Goal: Task Accomplishment & Management: Manage account settings

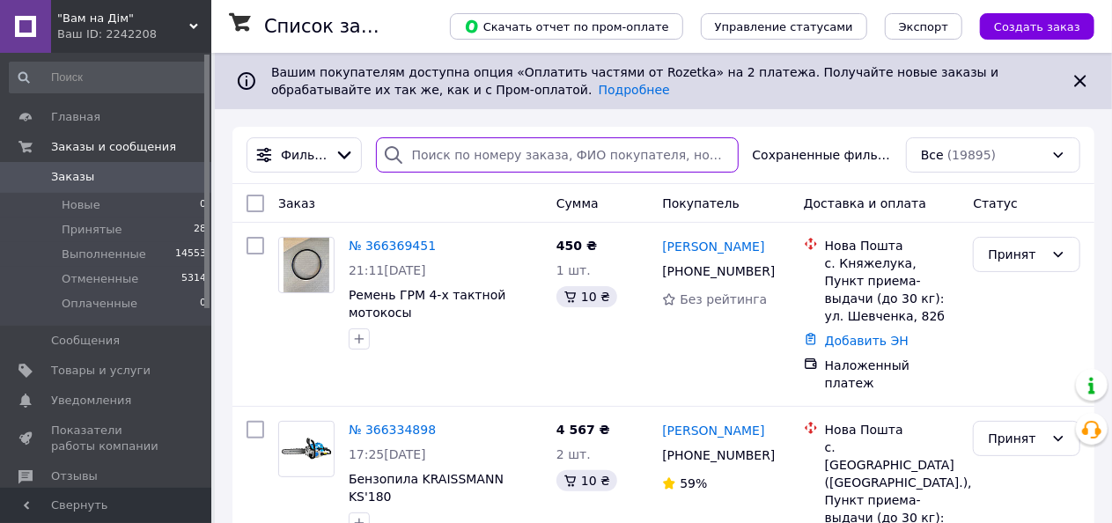
click at [490, 145] on input "search" at bounding box center [557, 154] width 363 height 35
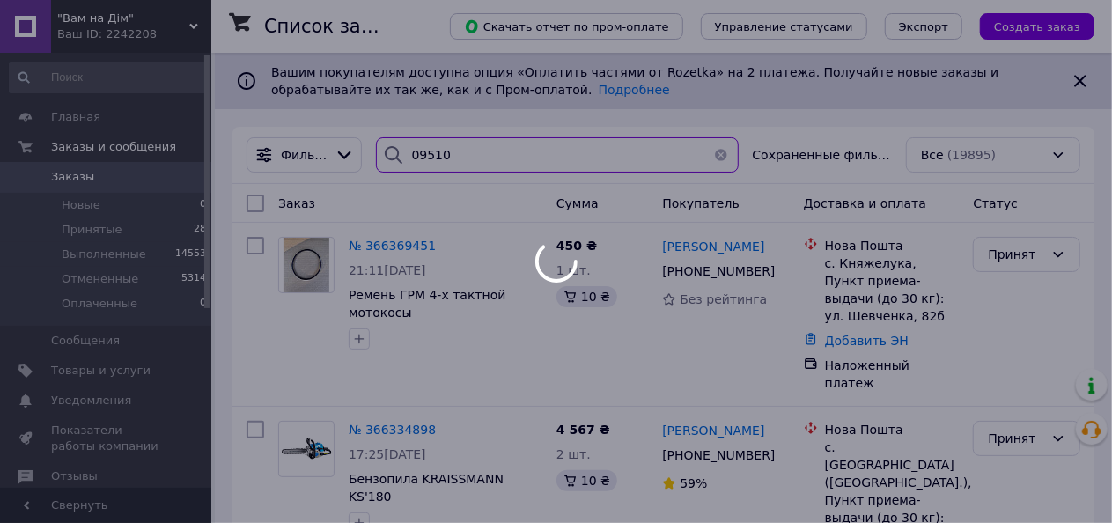
type input "095101"
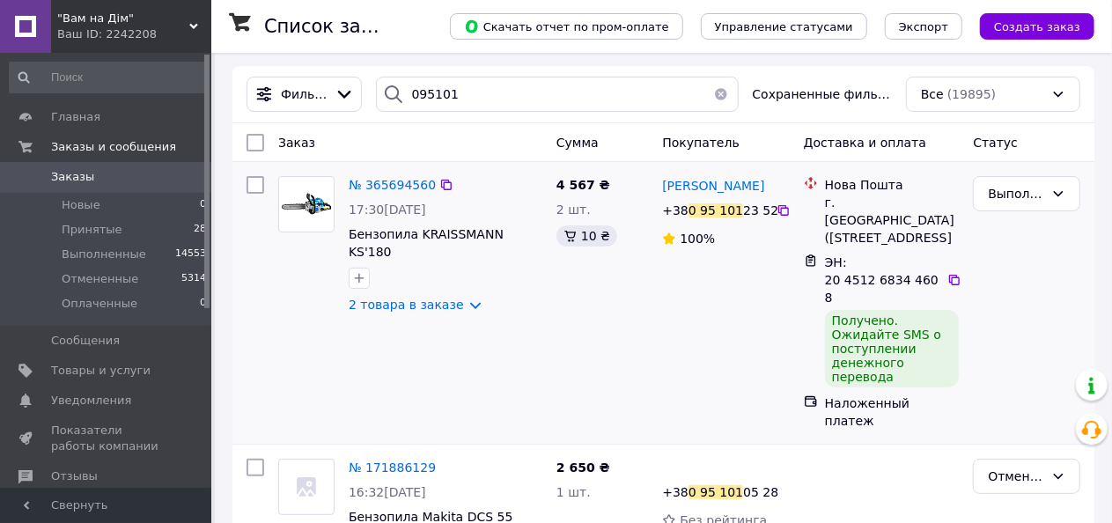
scroll to position [88, 0]
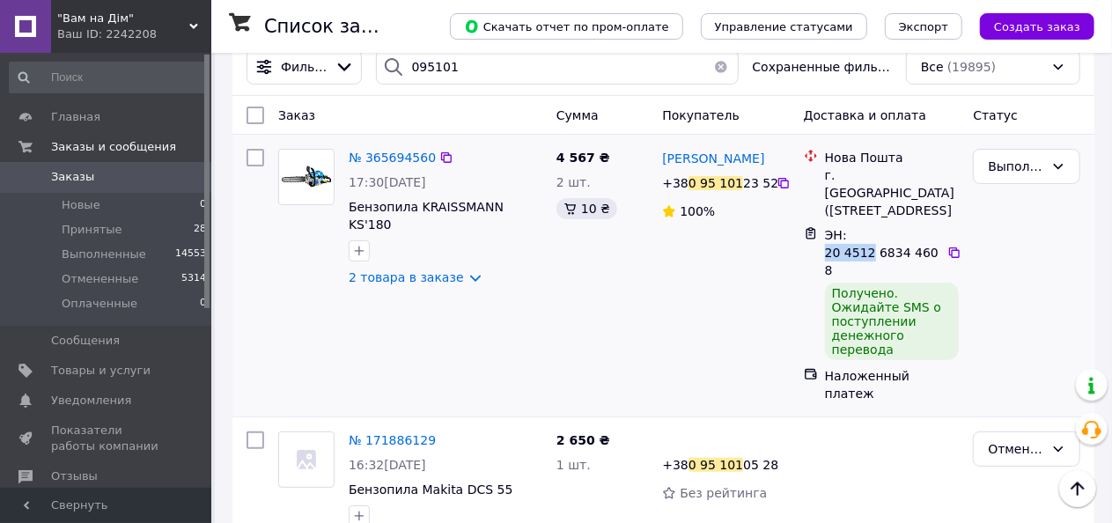
drag, startPoint x: 826, startPoint y: 254, endPoint x: 867, endPoint y: 255, distance: 41.4
click at [867, 255] on span "ЭН: 20 4512 6834 4608" at bounding box center [882, 252] width 114 height 49
copy span "20 4512"
click at [74, 387] on link "Уведомления 0 0" at bounding box center [108, 401] width 217 height 30
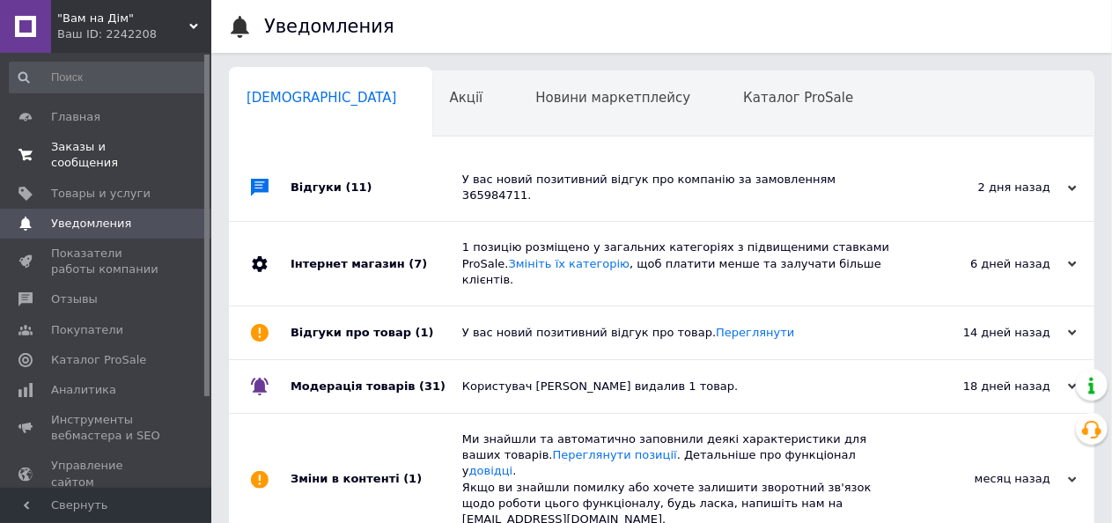
scroll to position [0, 7]
click at [76, 147] on span "Заказы и сообщения" at bounding box center [107, 155] width 112 height 32
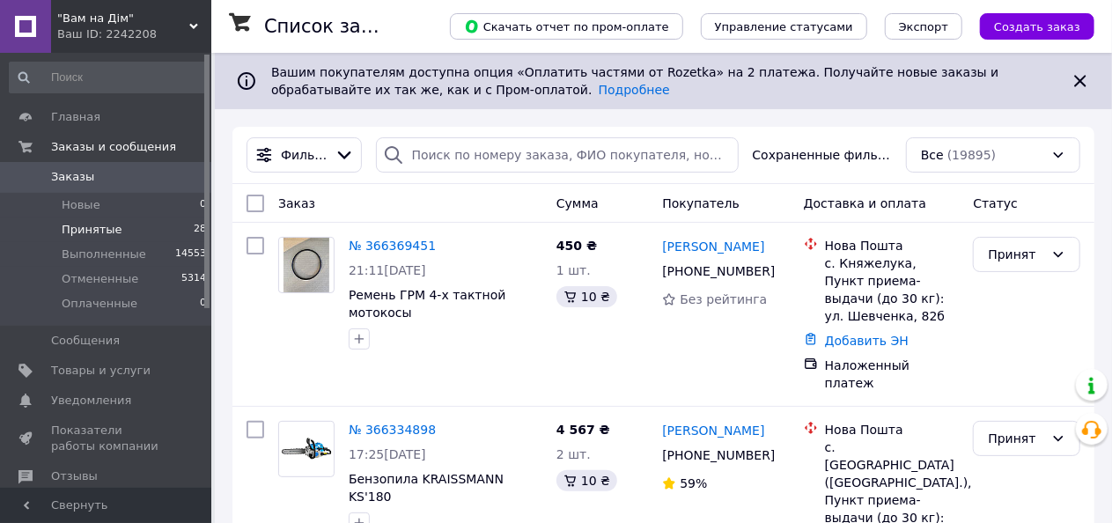
click at [126, 232] on li "Принятые 28" at bounding box center [108, 229] width 217 height 25
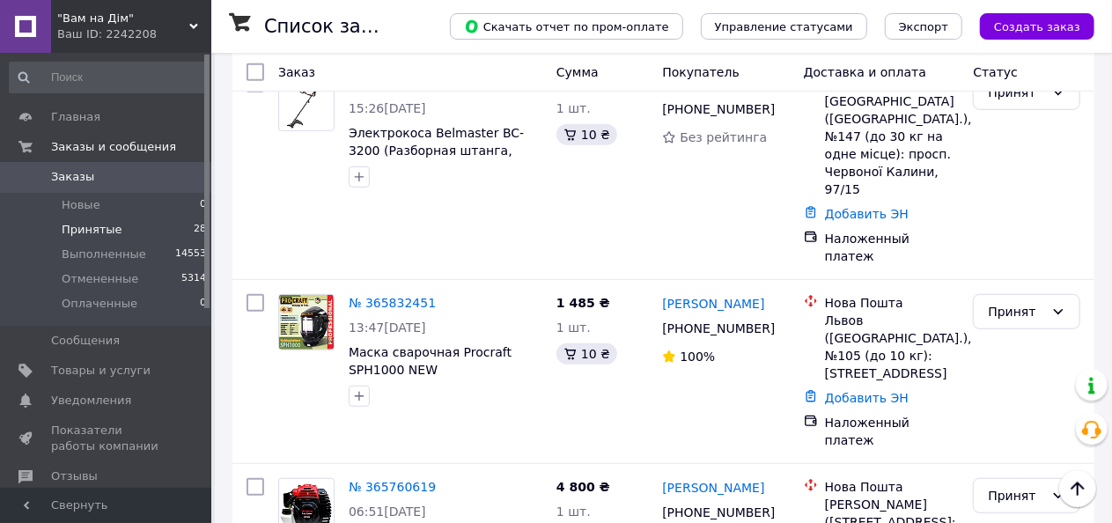
scroll to position [3743, 0]
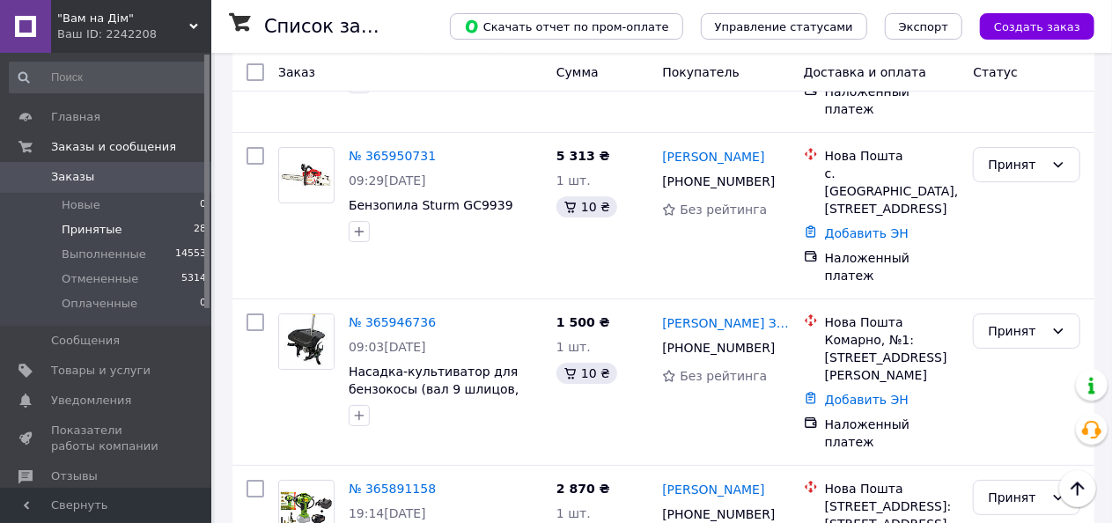
scroll to position [3127, 0]
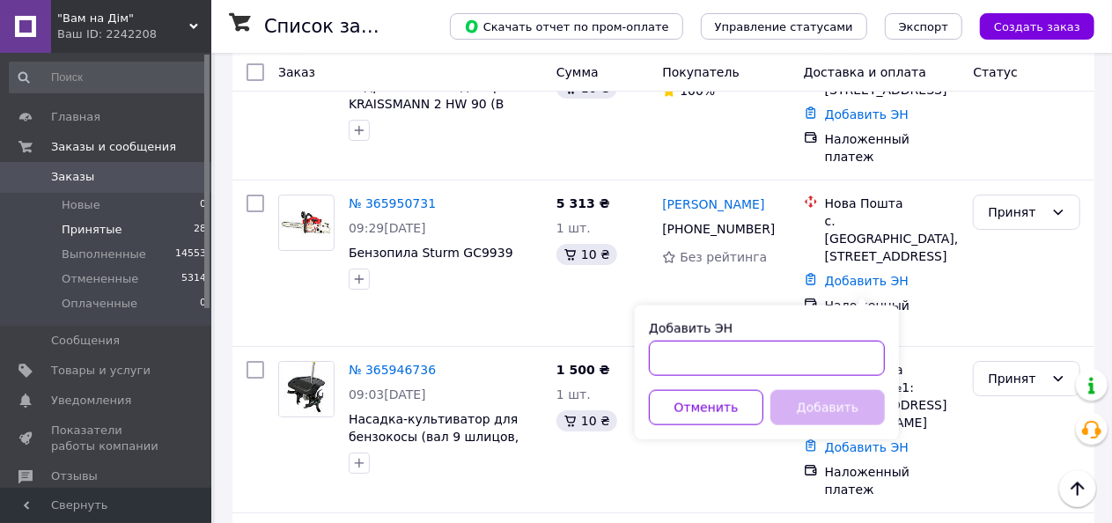
paste input "20 4512"
type input "20 4512"
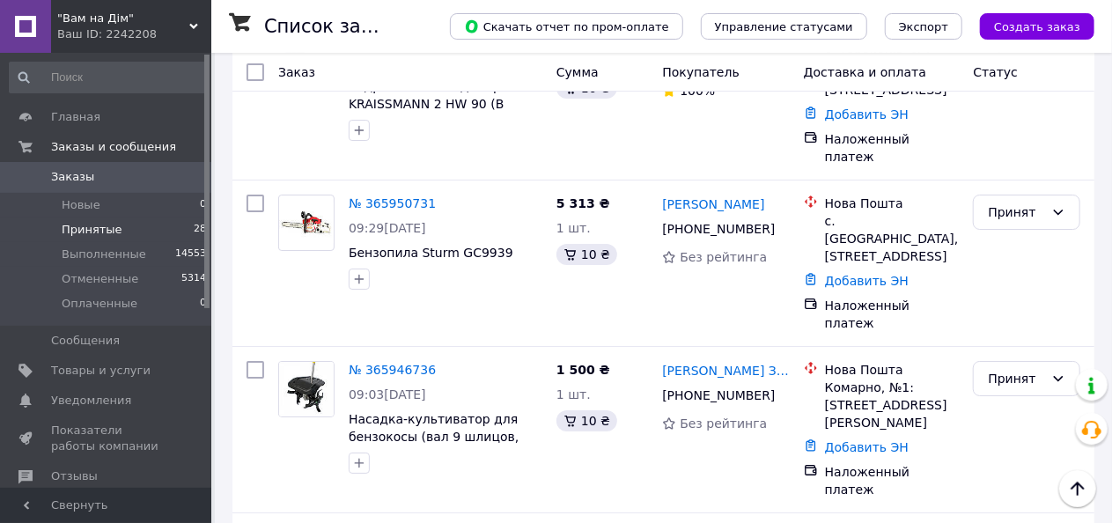
click at [1022, 235] on li "Выполнен" at bounding box center [1028, 237] width 106 height 32
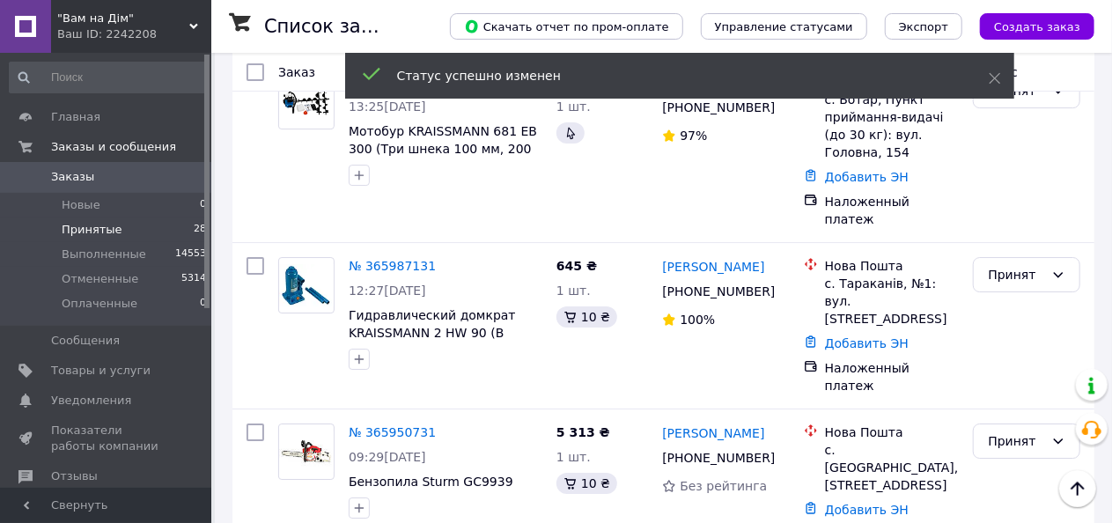
scroll to position [2863, 0]
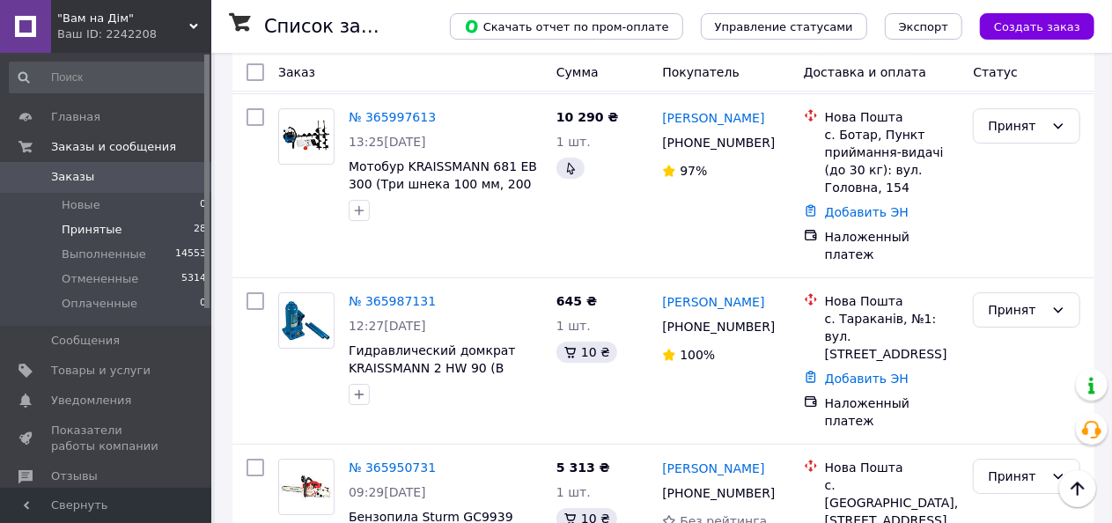
click at [1013, 252] on li "Отменен" at bounding box center [1028, 248] width 106 height 32
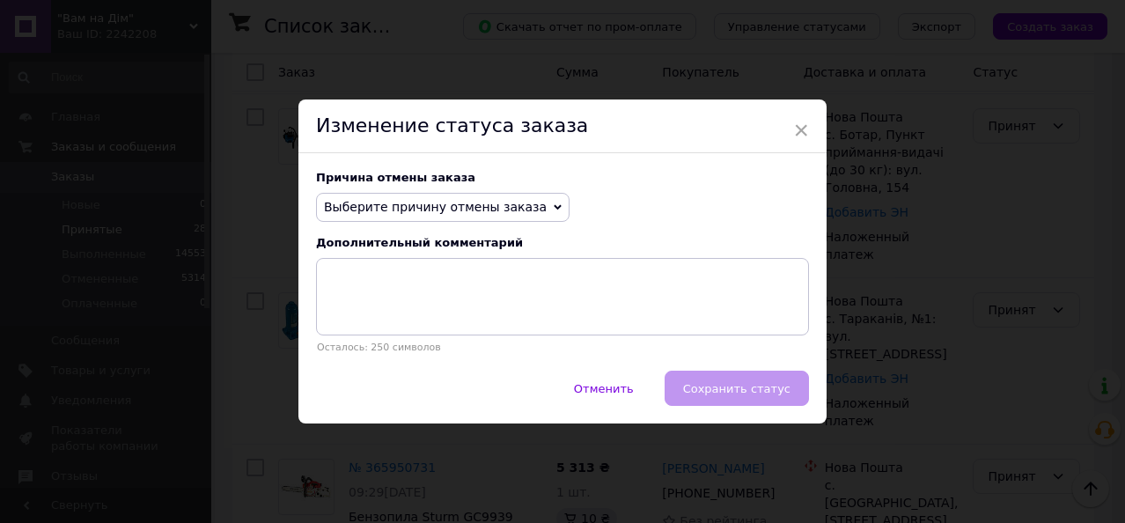
click at [382, 205] on span "Выберите причину отмены заказа" at bounding box center [435, 207] width 223 height 14
click at [799, 124] on span "×" at bounding box center [801, 130] width 16 height 30
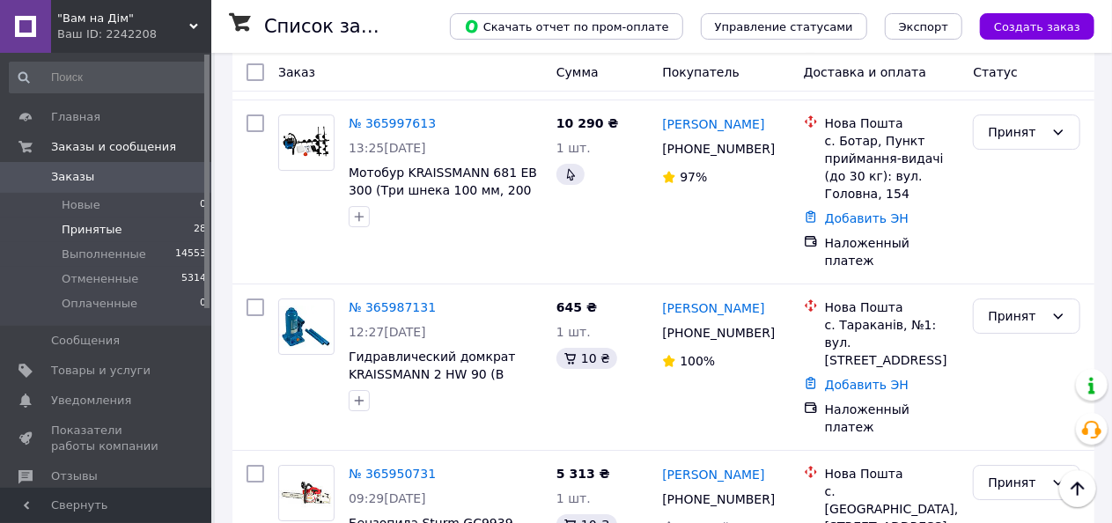
scroll to position [2687, 0]
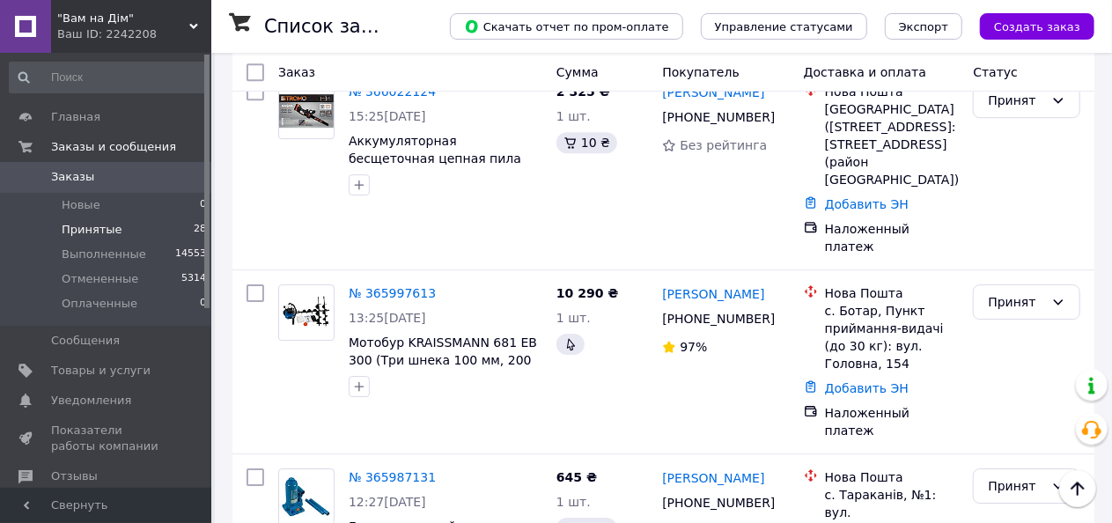
click at [990, 297] on li "Отменен" at bounding box center [1028, 294] width 106 height 32
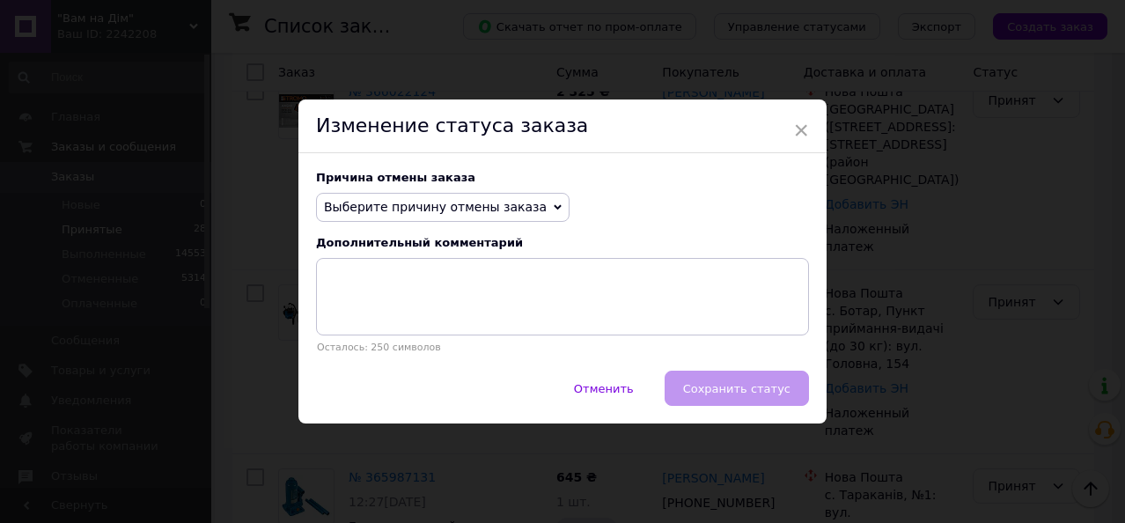
click at [411, 205] on span "Выберите причину отмены заказа" at bounding box center [435, 207] width 223 height 14
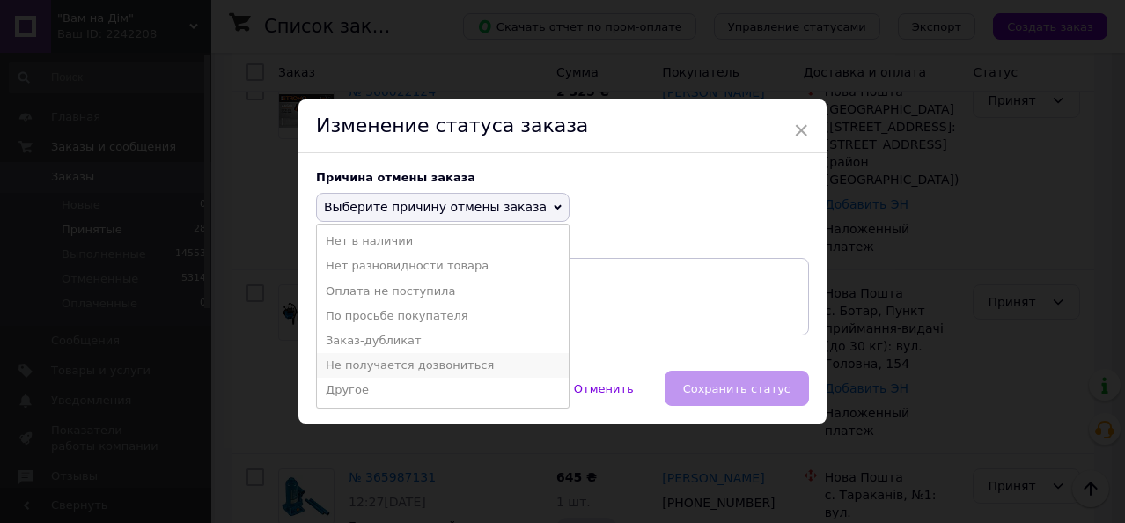
click at [413, 367] on li "Не получается дозвониться" at bounding box center [443, 365] width 252 height 25
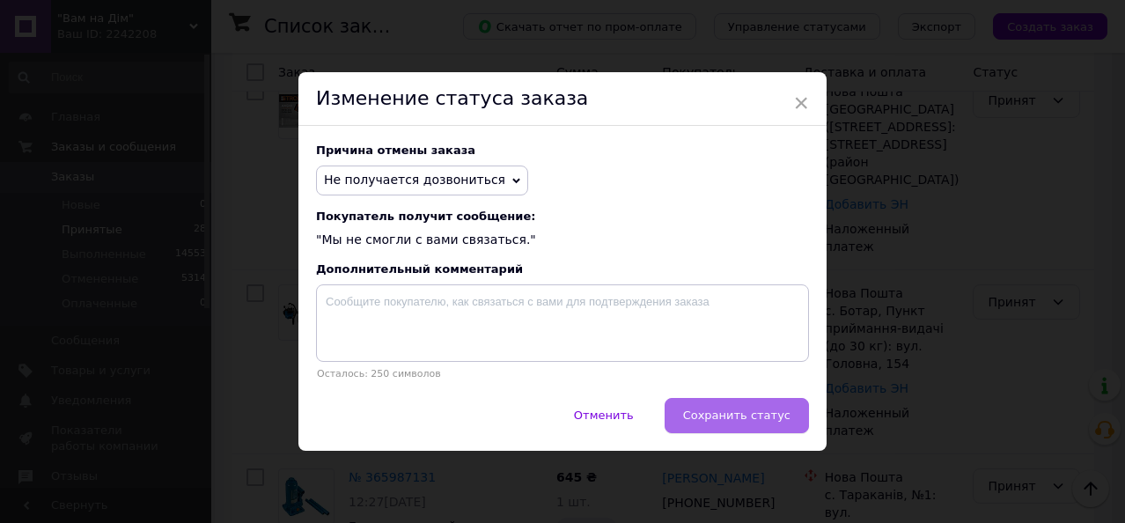
click at [742, 409] on button "Сохранить статус" at bounding box center [737, 415] width 144 height 35
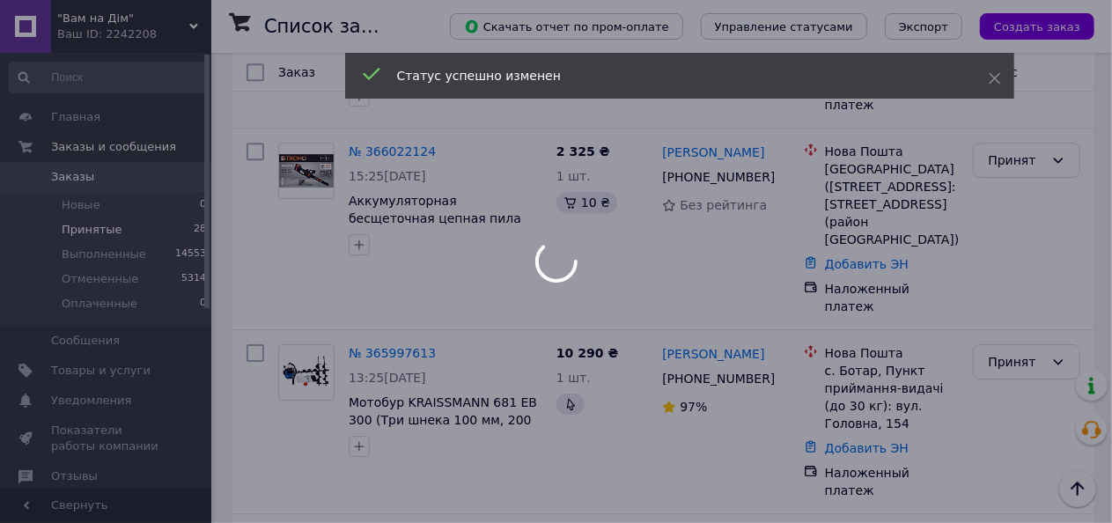
scroll to position [2599, 0]
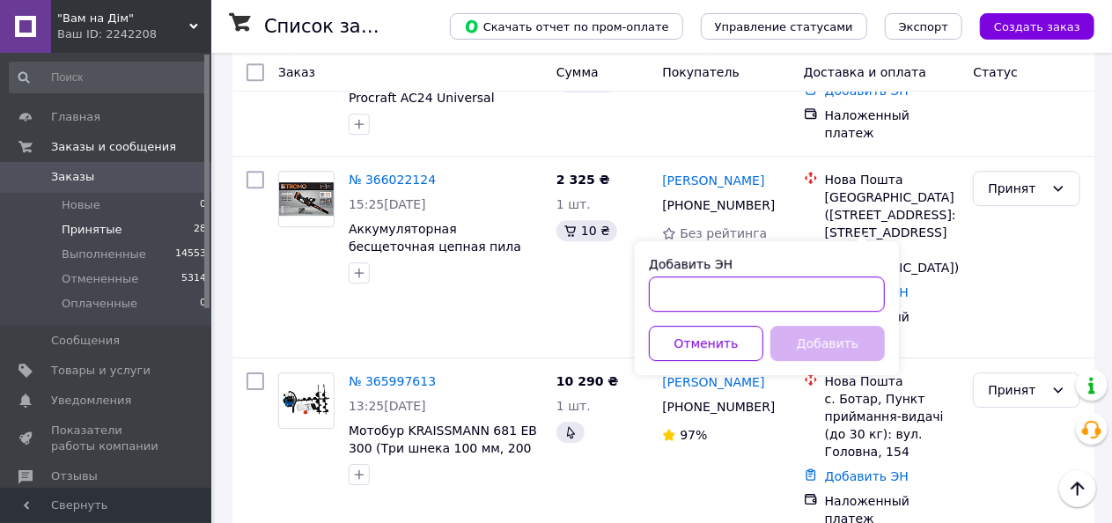
paste input "20 4512"
click at [681, 290] on input "20 4512" at bounding box center [767, 293] width 236 height 35
click at [726, 283] on input "204512" at bounding box center [767, 293] width 236 height 35
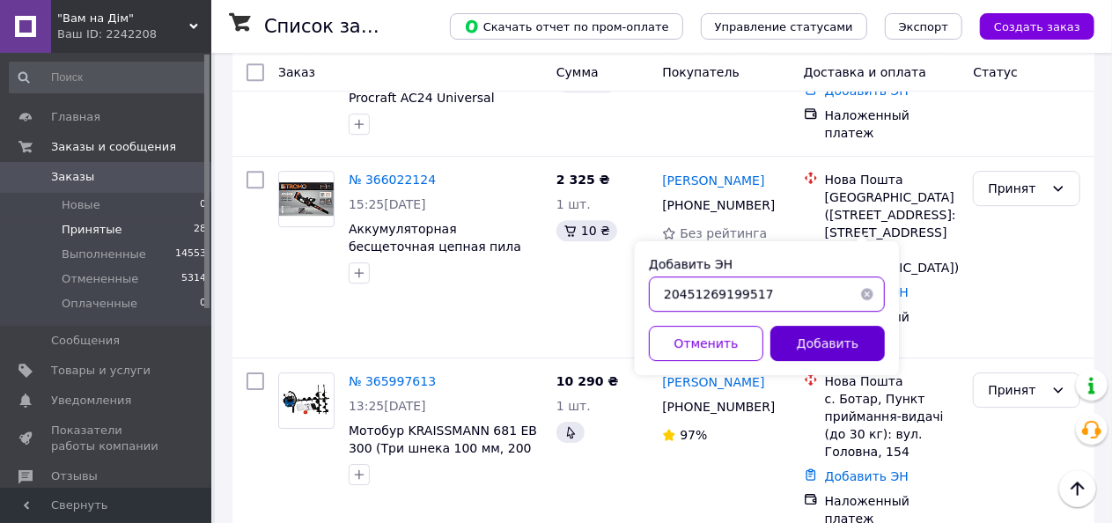
type input "20451269199517"
click at [816, 344] on button "Добавить" at bounding box center [827, 343] width 114 height 35
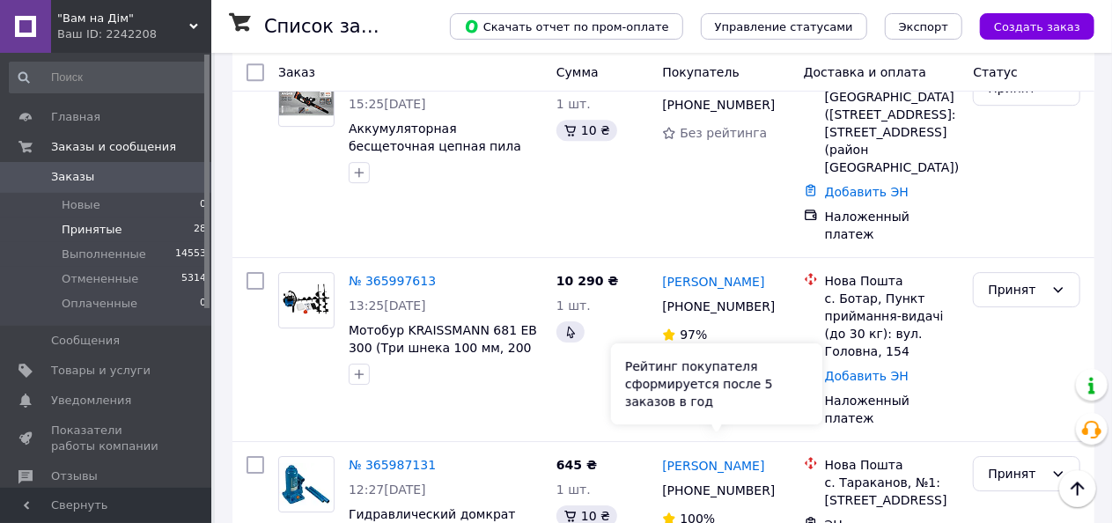
scroll to position [2574, 0]
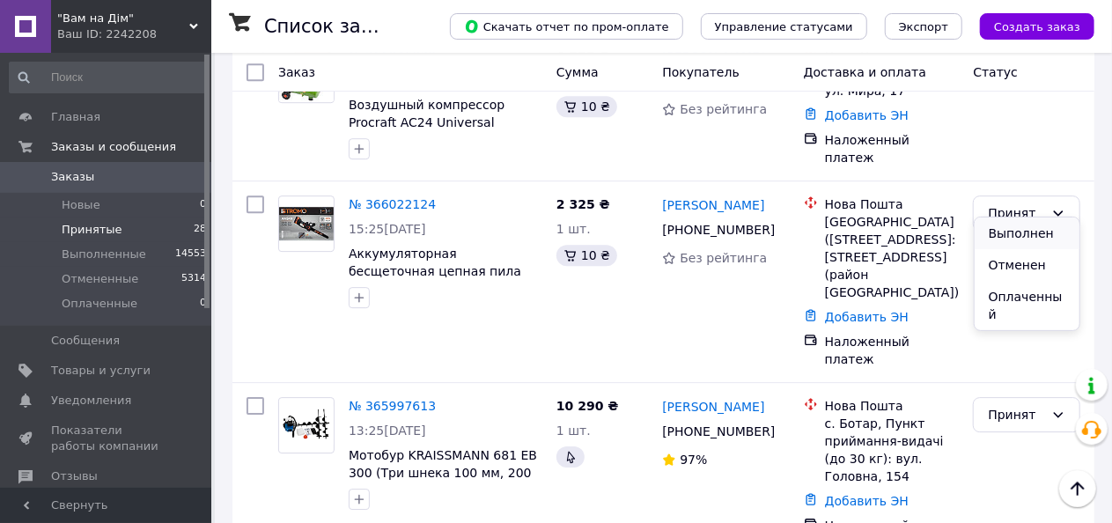
click at [1010, 225] on li "Выполнен" at bounding box center [1028, 233] width 106 height 32
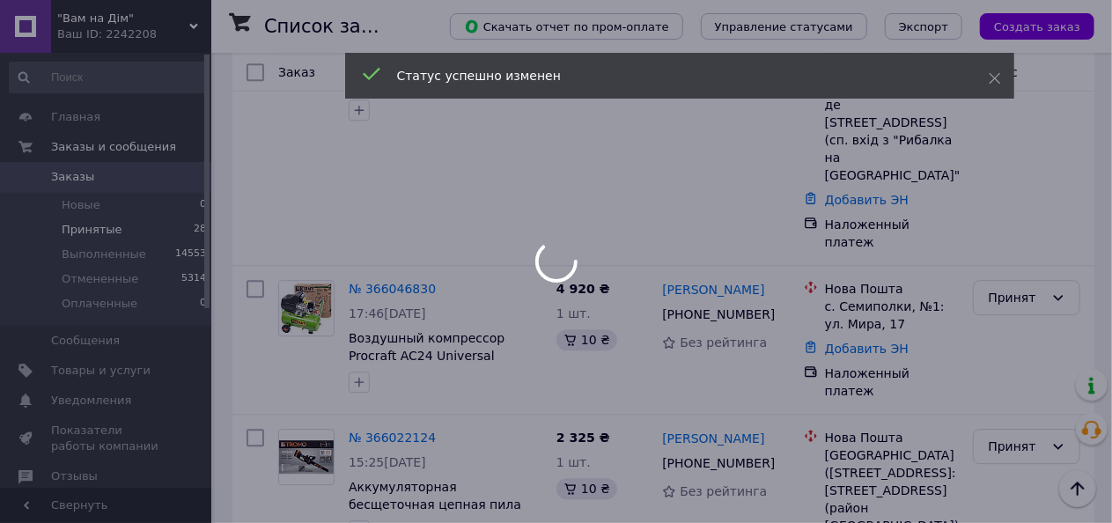
scroll to position [2222, 0]
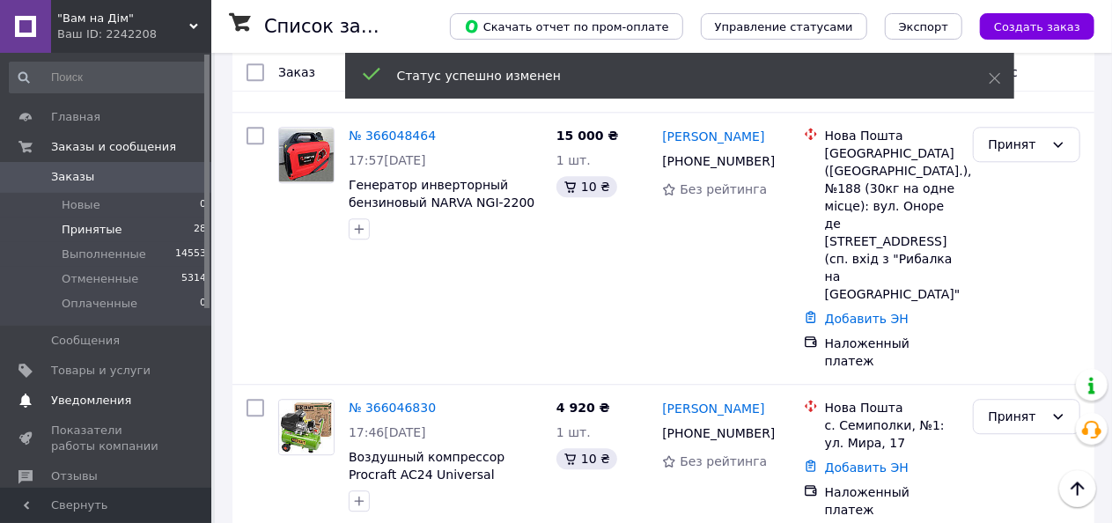
click at [87, 392] on link "Уведомления 0 0" at bounding box center [108, 401] width 217 height 30
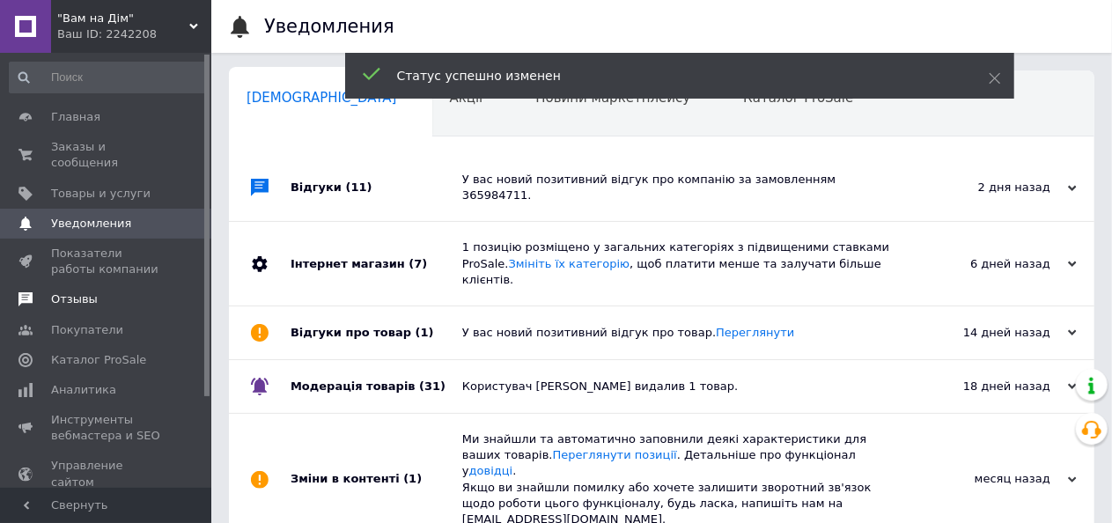
scroll to position [0, 7]
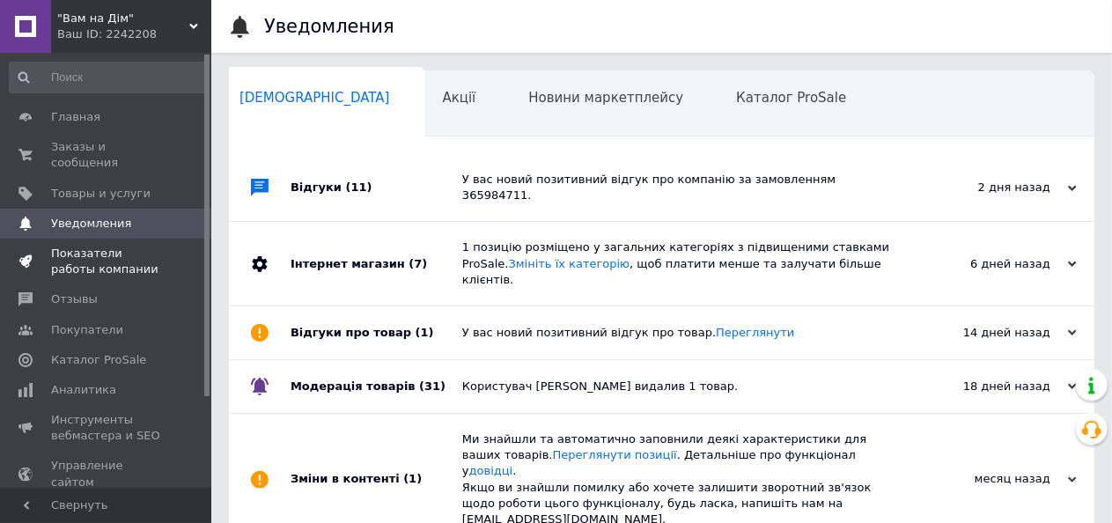
click at [106, 246] on span "Показатели работы компании" at bounding box center [107, 262] width 112 height 32
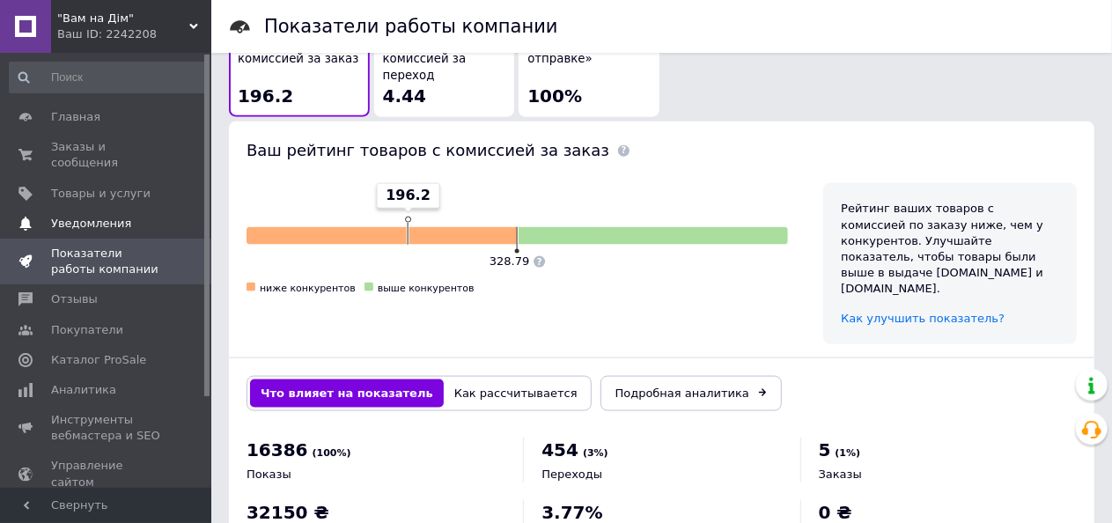
click at [87, 216] on span "Уведомления" at bounding box center [91, 224] width 80 height 16
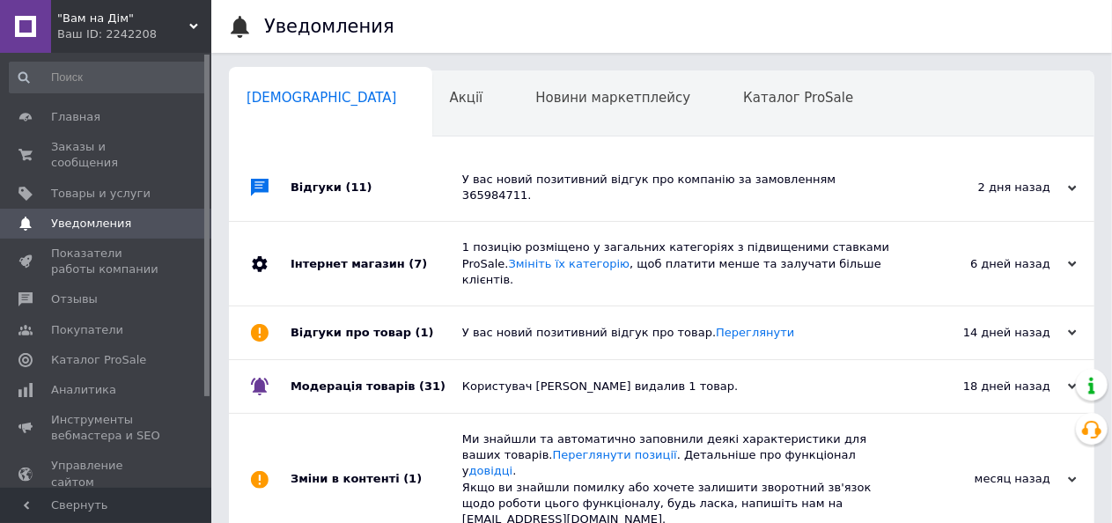
scroll to position [0, 7]
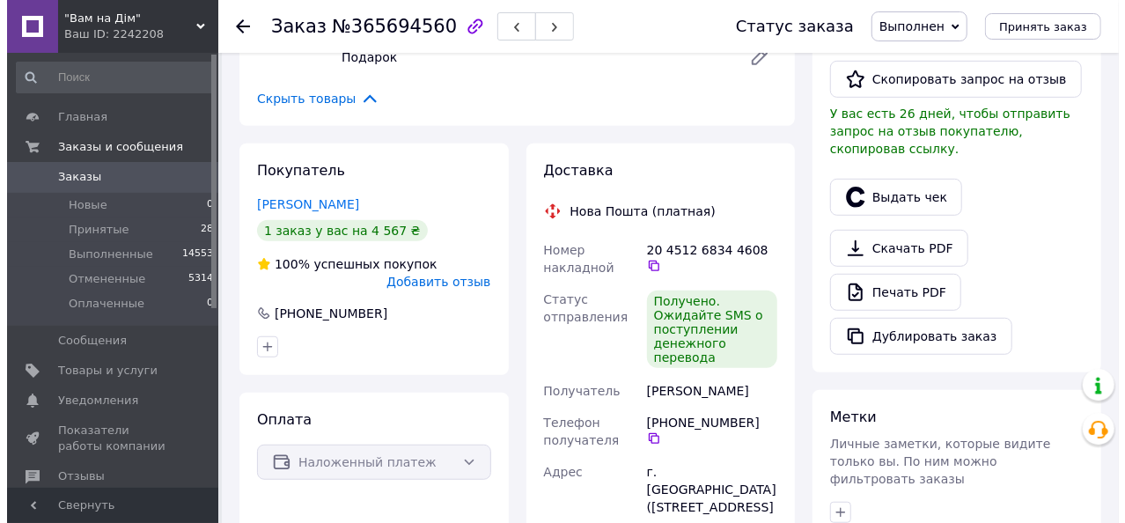
scroll to position [440, 0]
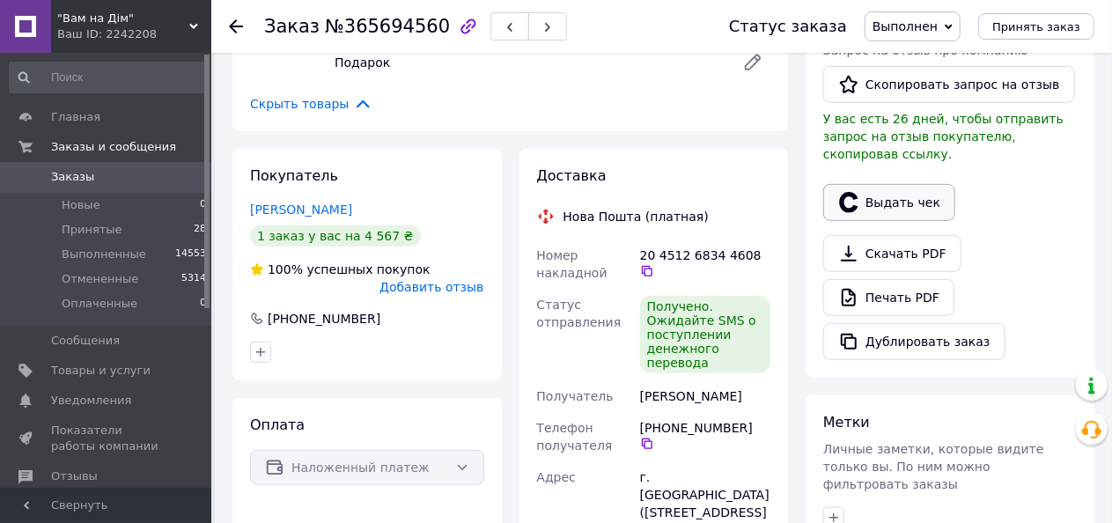
click at [887, 184] on button "Выдать чек" at bounding box center [889, 202] width 132 height 37
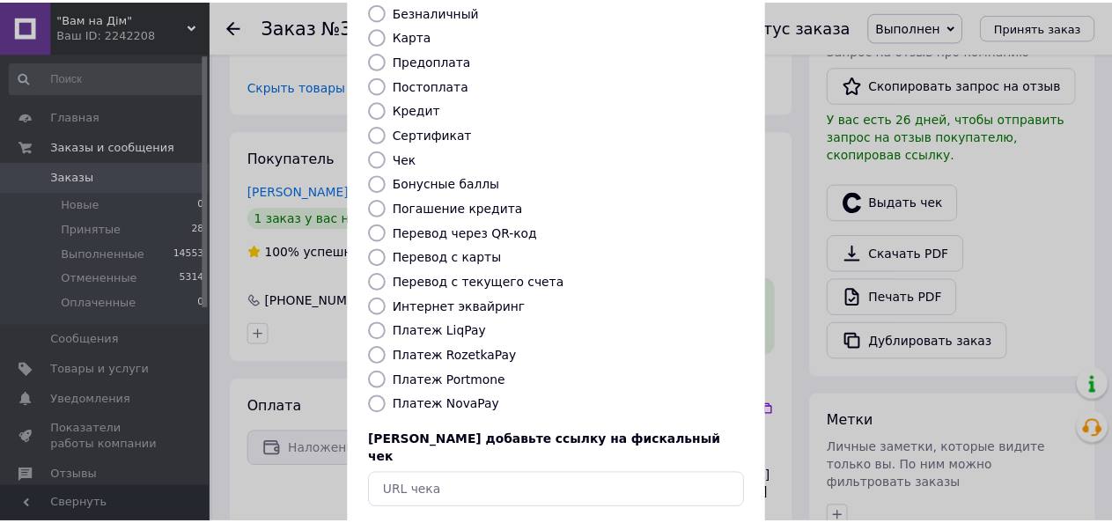
scroll to position [232, 0]
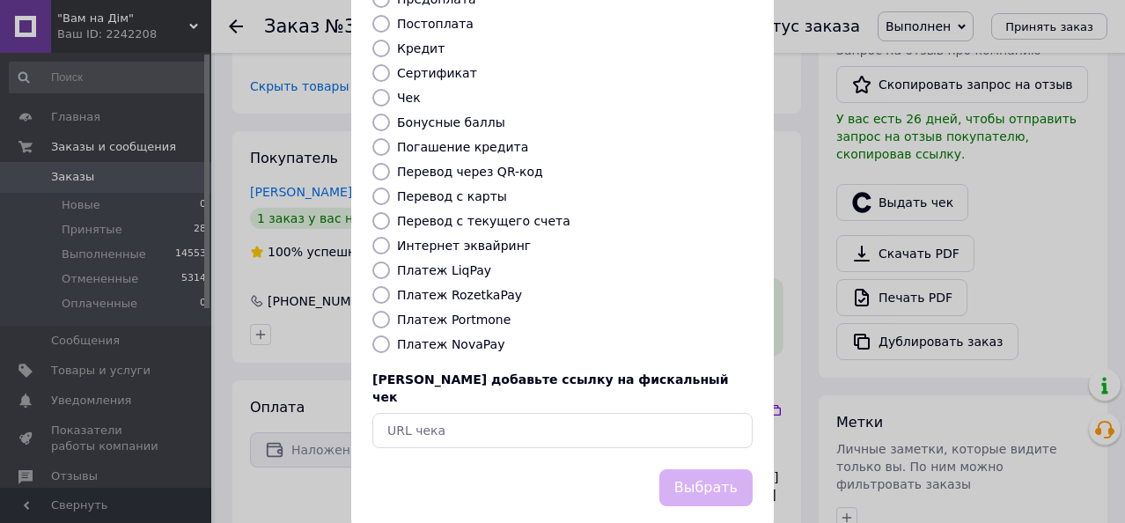
click at [381, 335] on input "Платеж NovaPay" at bounding box center [381, 344] width 18 height 18
radio input "true"
click at [677, 469] on button "Выбрать" at bounding box center [705, 488] width 93 height 38
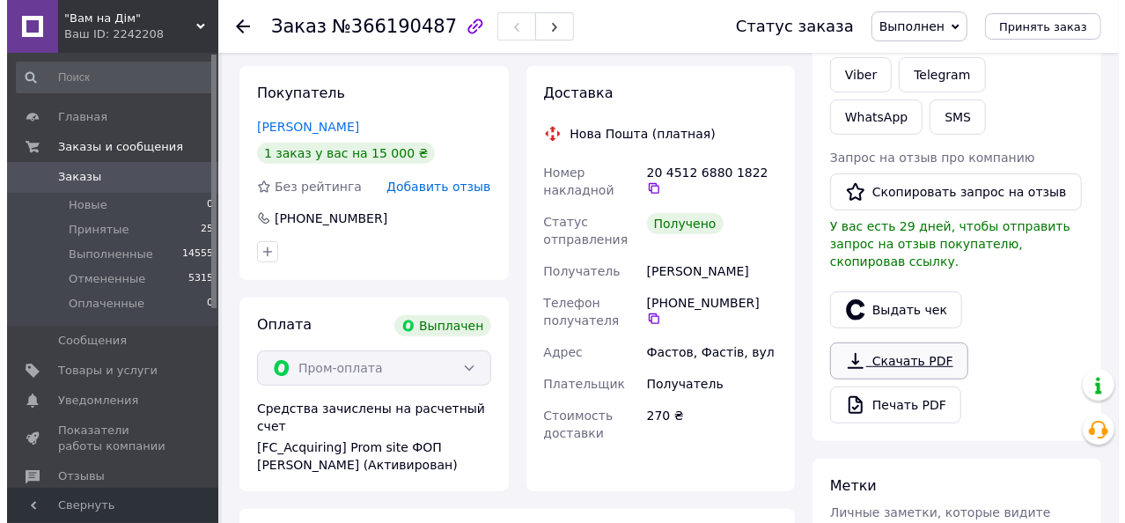
scroll to position [359, 0]
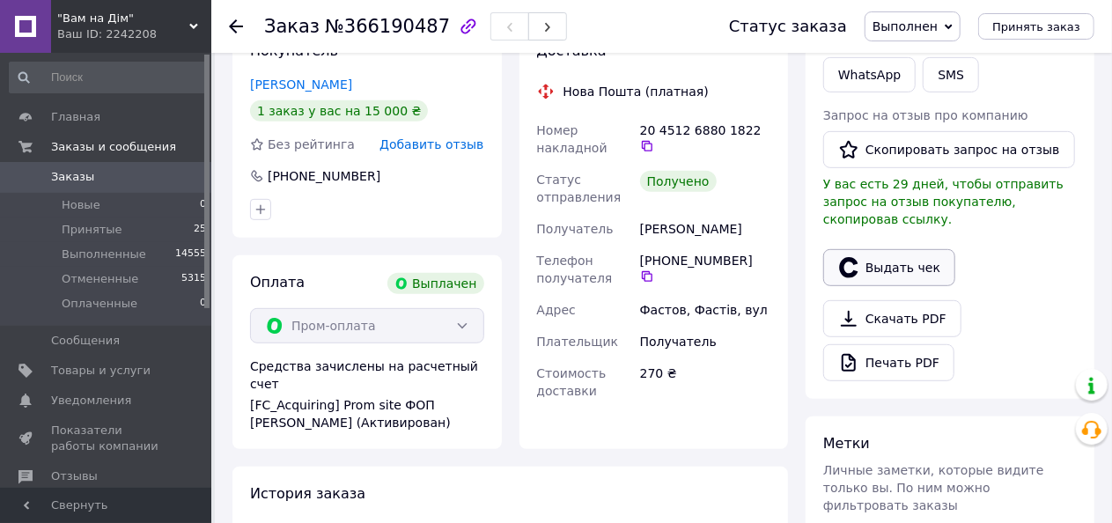
click at [875, 249] on button "Выдать чек" at bounding box center [889, 267] width 132 height 37
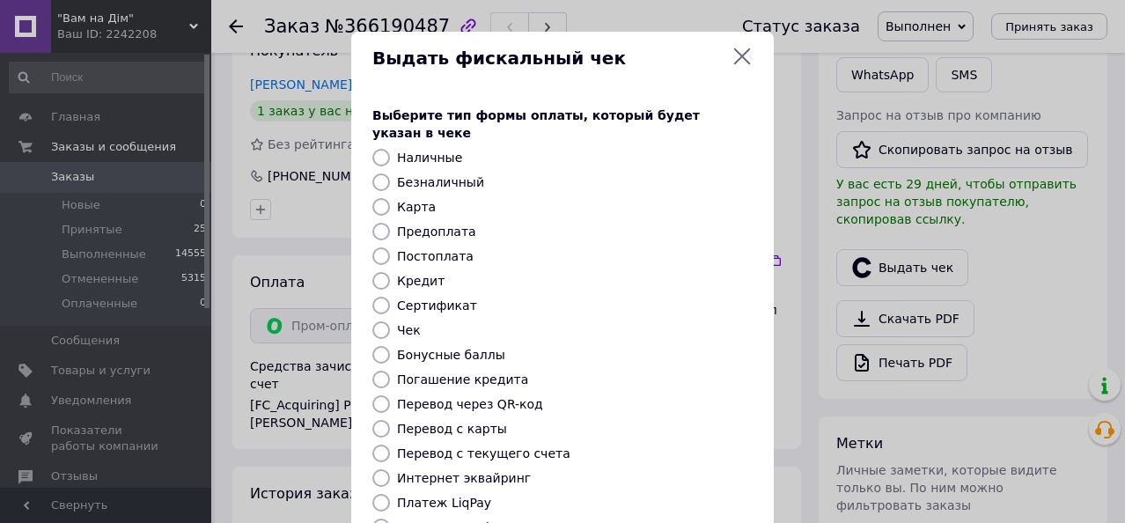
click at [379, 173] on input "Безналичный" at bounding box center [381, 182] width 18 height 18
radio input "true"
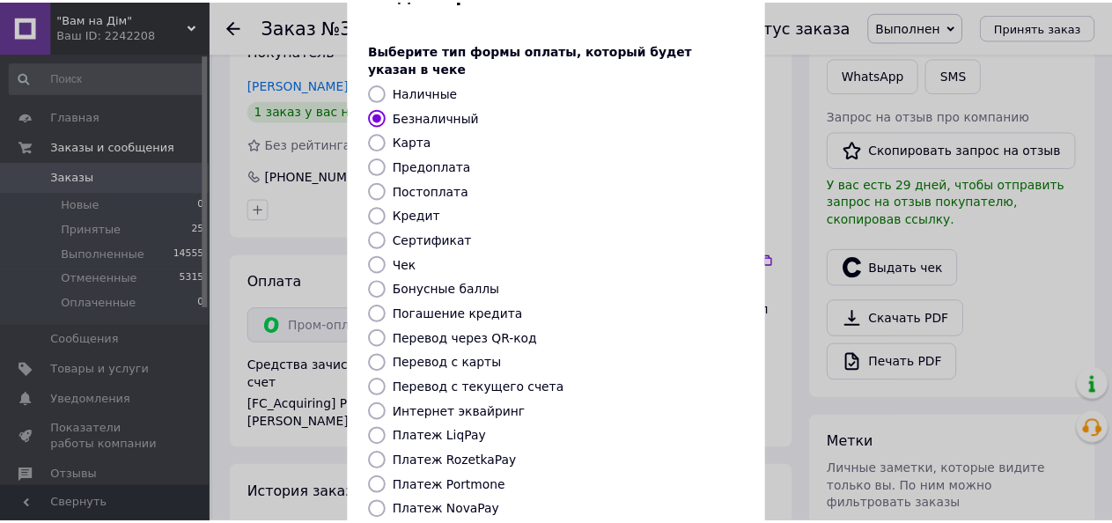
scroll to position [232, 0]
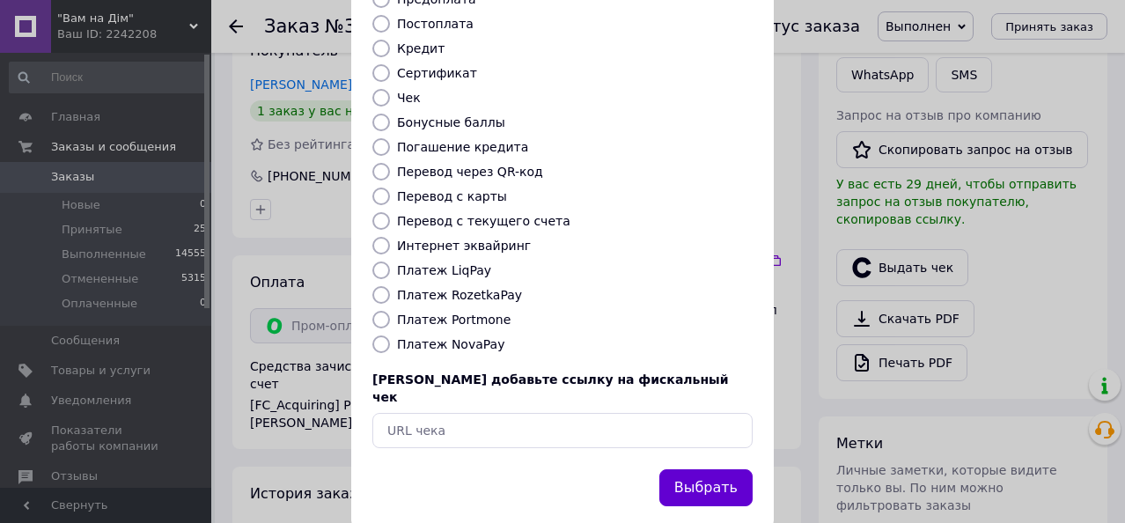
click at [674, 469] on button "Выбрать" at bounding box center [705, 488] width 93 height 38
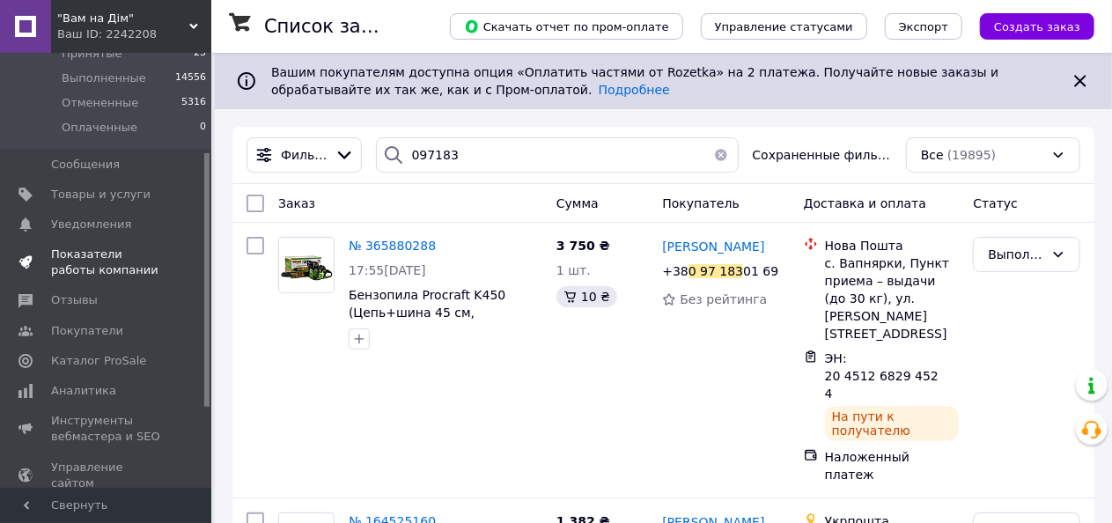
scroll to position [88, 0]
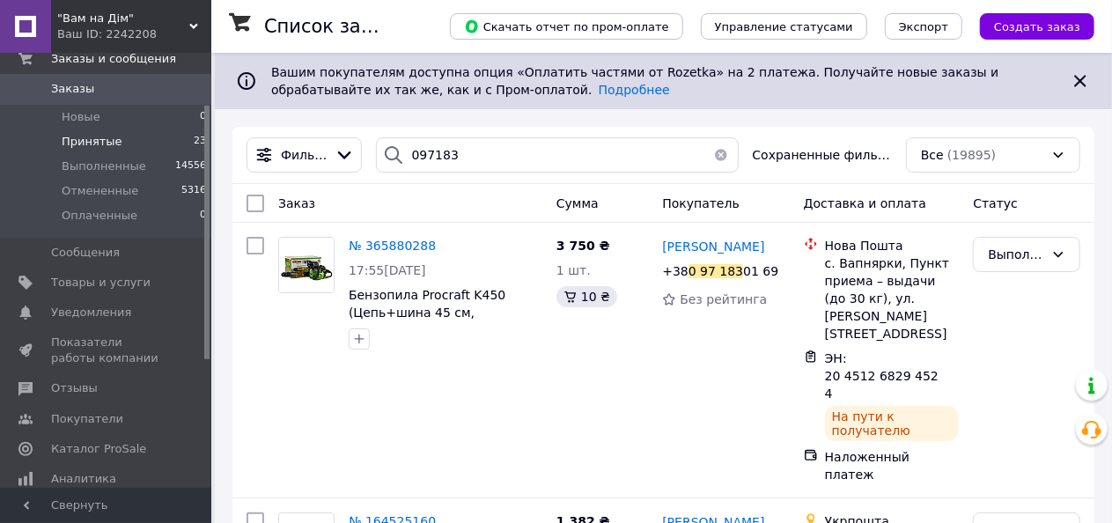
click at [96, 142] on span "Принятые" at bounding box center [92, 142] width 61 height 16
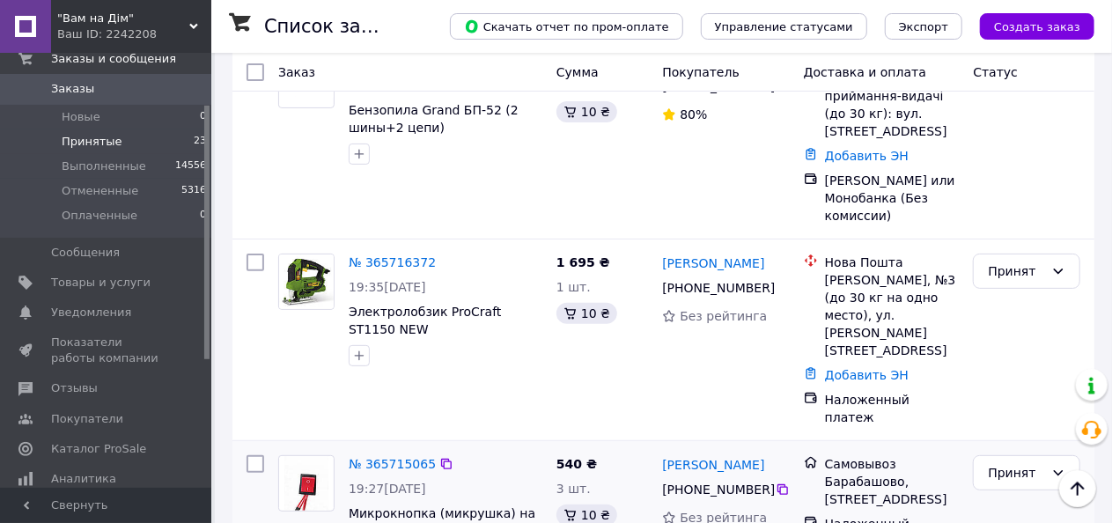
scroll to position [3535, 0]
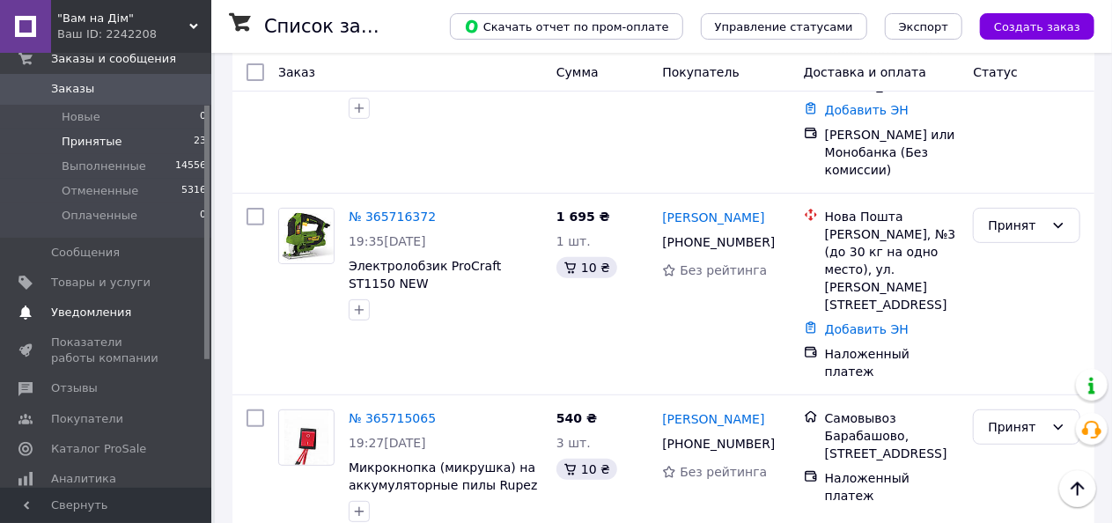
click at [77, 311] on span "Уведомления" at bounding box center [91, 313] width 80 height 16
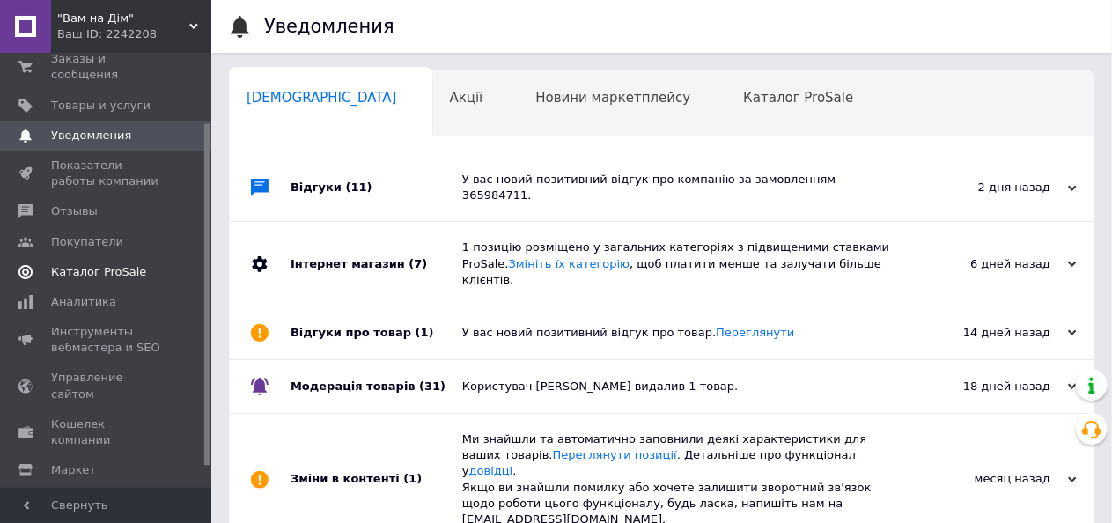
scroll to position [0, 7]
